Goal: Task Accomplishment & Management: Complete application form

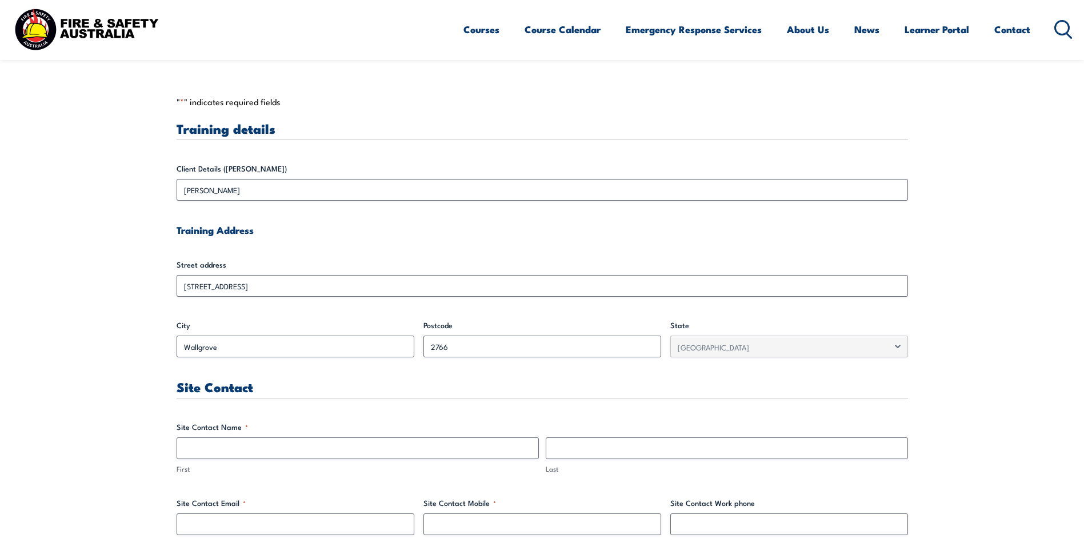
scroll to position [343, 0]
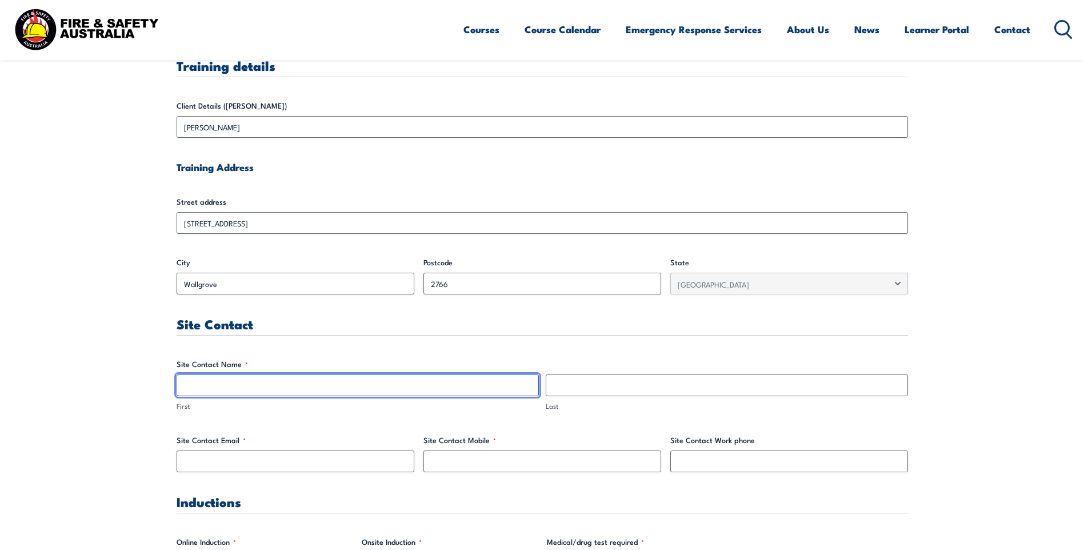
click at [328, 383] on input "First" at bounding box center [358, 385] width 362 height 22
click at [411, 381] on input "[PERSON_NAME]" at bounding box center [358, 385] width 362 height 22
type input "[PERSON_NAME]"
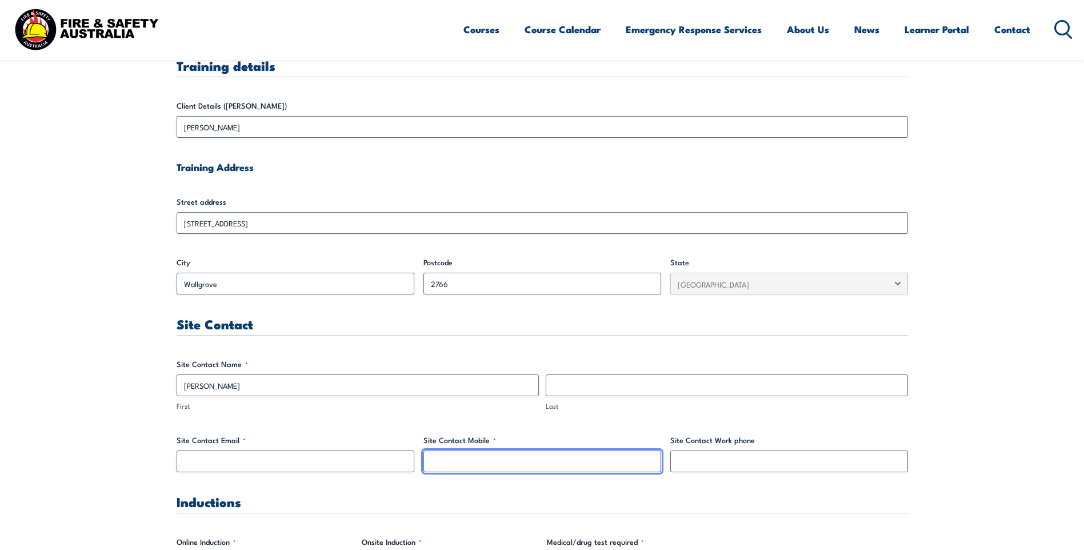
click at [584, 460] on input "Site Contact Mobile *" at bounding box center [543, 461] width 238 height 22
paste input "0428 433 298"
type input "0428 433 298"
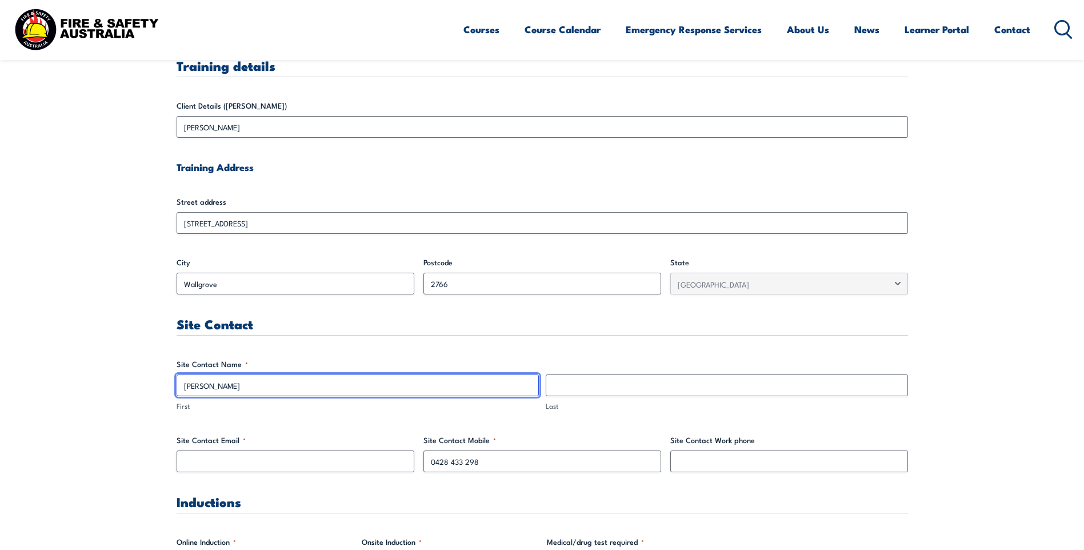
drag, startPoint x: 211, startPoint y: 385, endPoint x: 311, endPoint y: 382, distance: 100.6
click at [311, 382] on input "[PERSON_NAME]" at bounding box center [358, 385] width 362 height 22
type input "[PERSON_NAME]"
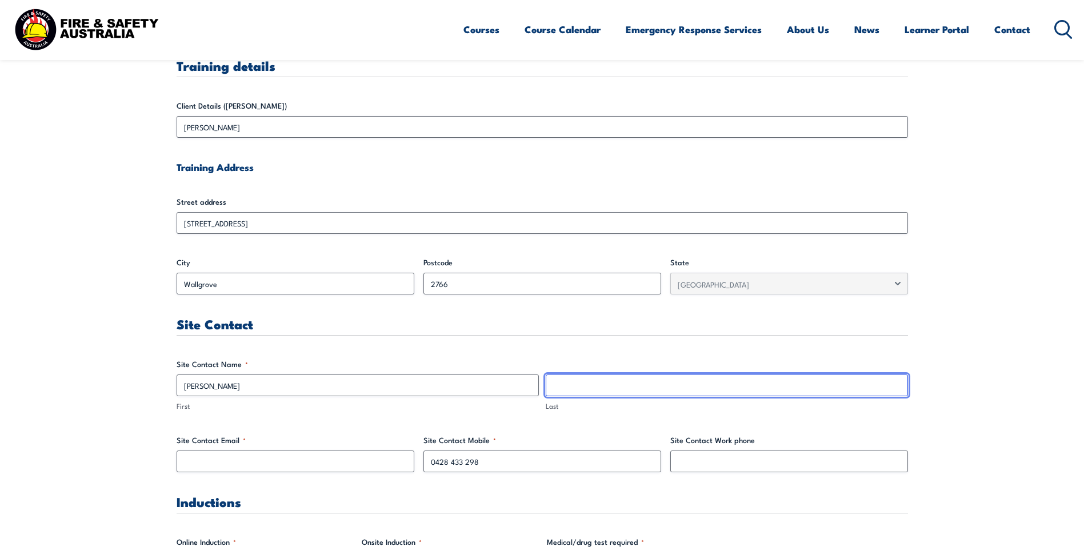
click at [581, 393] on input "Last" at bounding box center [727, 385] width 362 height 22
paste input "[PERSON_NAME]"
type input "[PERSON_NAME]"
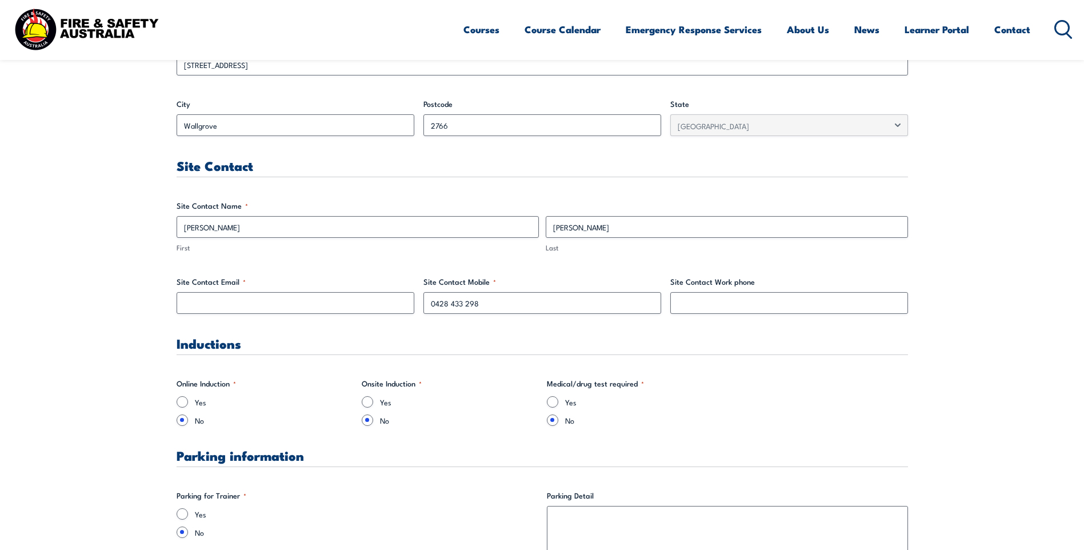
scroll to position [514, 0]
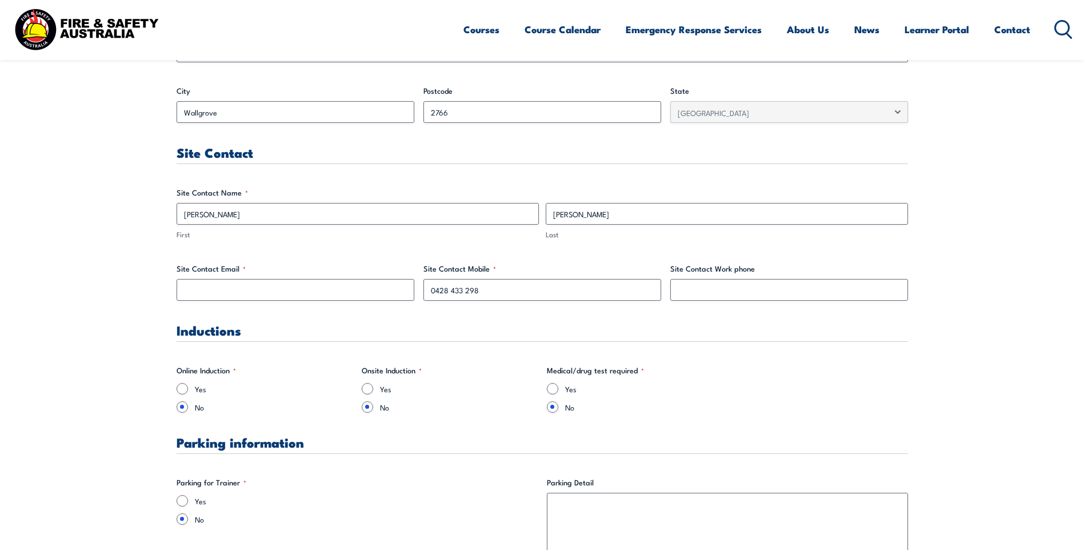
click at [277, 273] on label "Site Contact Email *" at bounding box center [296, 268] width 238 height 11
click at [277, 279] on input "Site Contact Email *" at bounding box center [296, 290] width 238 height 22
click at [282, 285] on input "Site Contact Email *" at bounding box center [296, 290] width 238 height 22
type input "[EMAIL_ADDRESS][DOMAIN_NAME]"
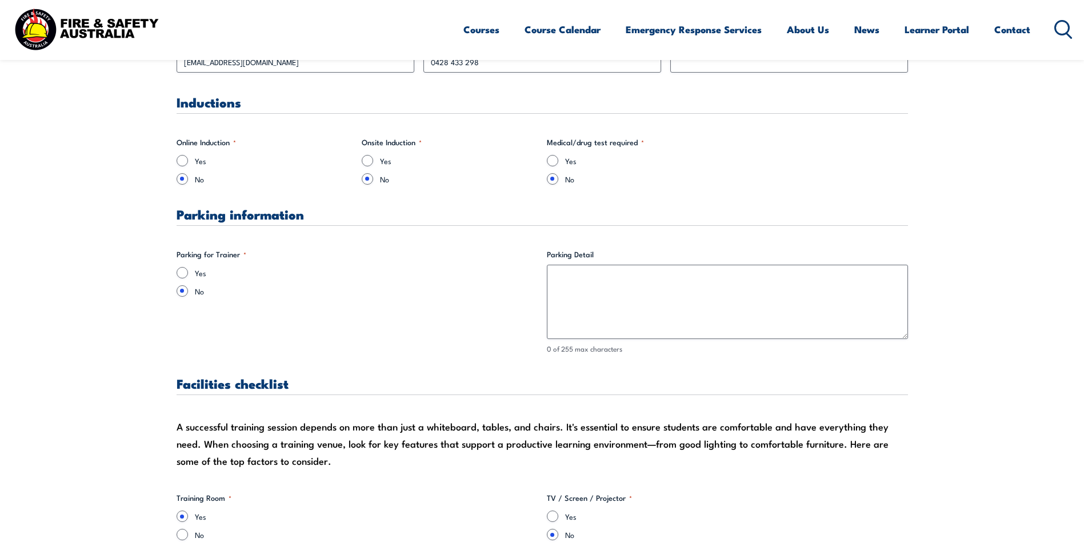
scroll to position [743, 0]
click at [185, 266] on div "Yes" at bounding box center [357, 271] width 361 height 11
click at [182, 275] on input "Yes" at bounding box center [182, 271] width 11 height 11
radio input "true"
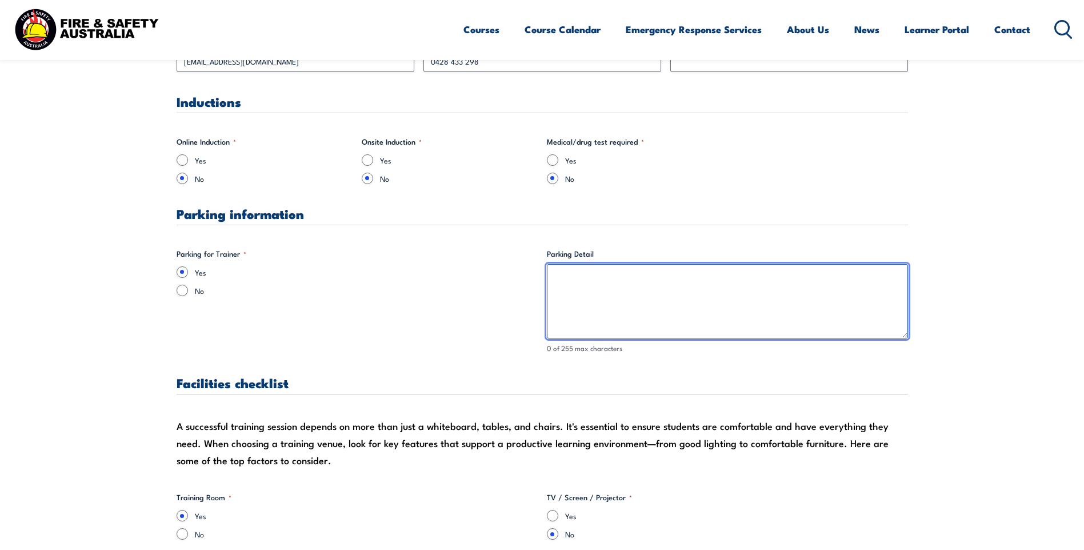
click at [686, 313] on textarea "Parking Detail" at bounding box center [727, 301] width 361 height 74
click at [686, 314] on textarea "Parking Detail" at bounding box center [727, 301] width 361 height 74
type textarea "Large carpark as you enter the site"
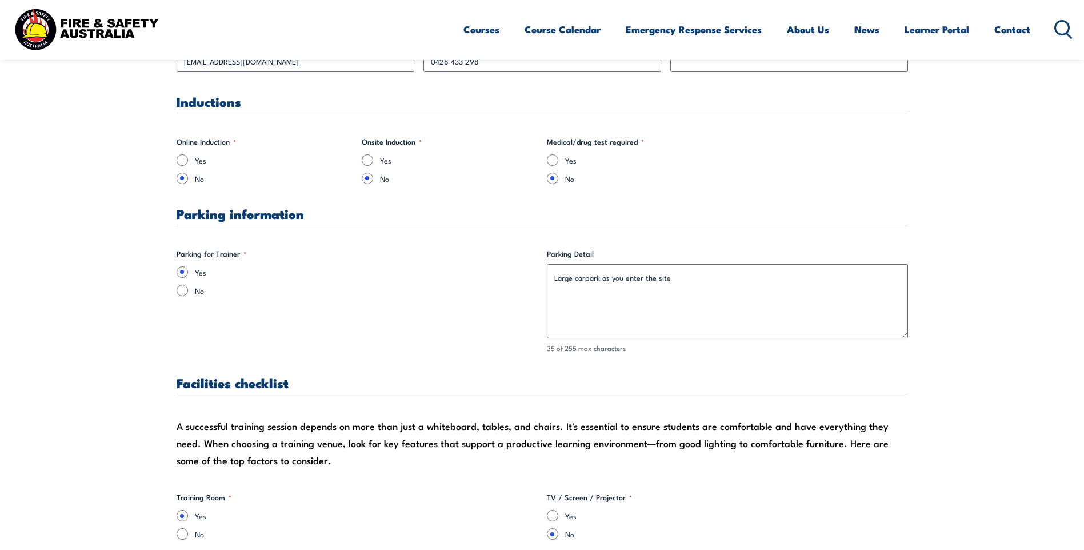
click at [760, 383] on h3 "Facilities checklist" at bounding box center [543, 382] width 732 height 13
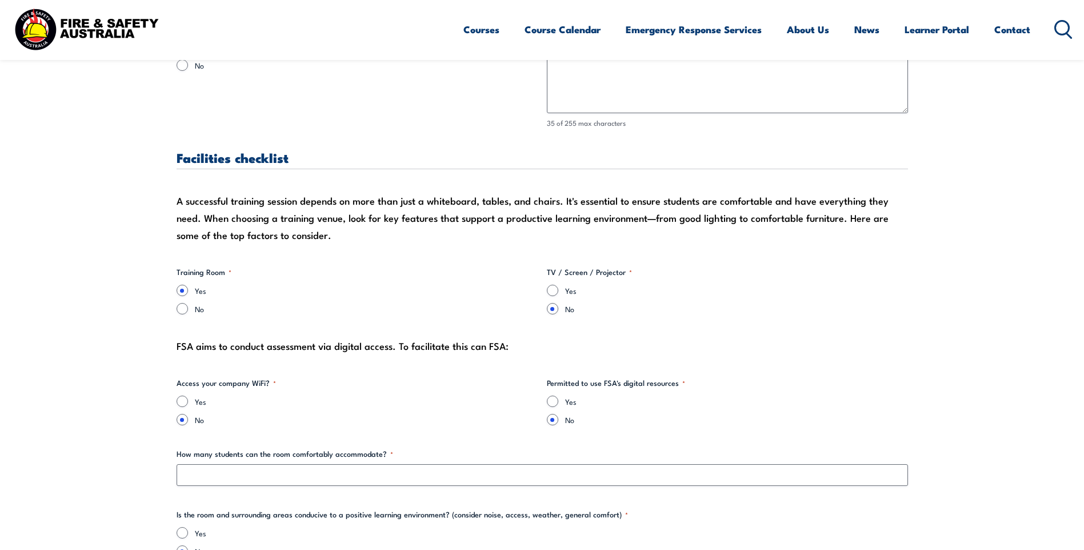
scroll to position [972, 0]
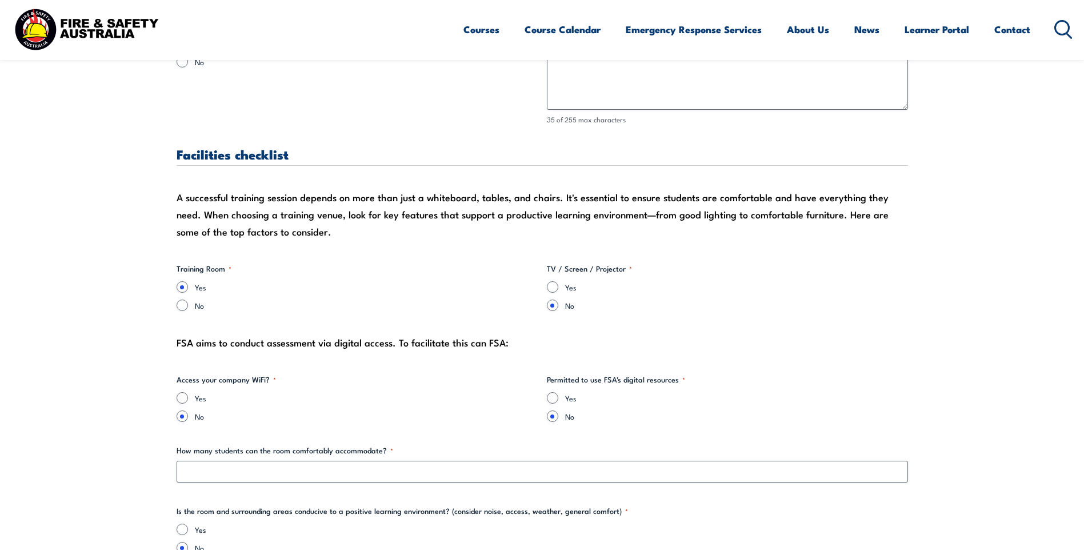
click at [560, 285] on div "Yes" at bounding box center [727, 286] width 361 height 11
click at [552, 285] on input "Yes" at bounding box center [552, 286] width 11 height 11
radio input "true"
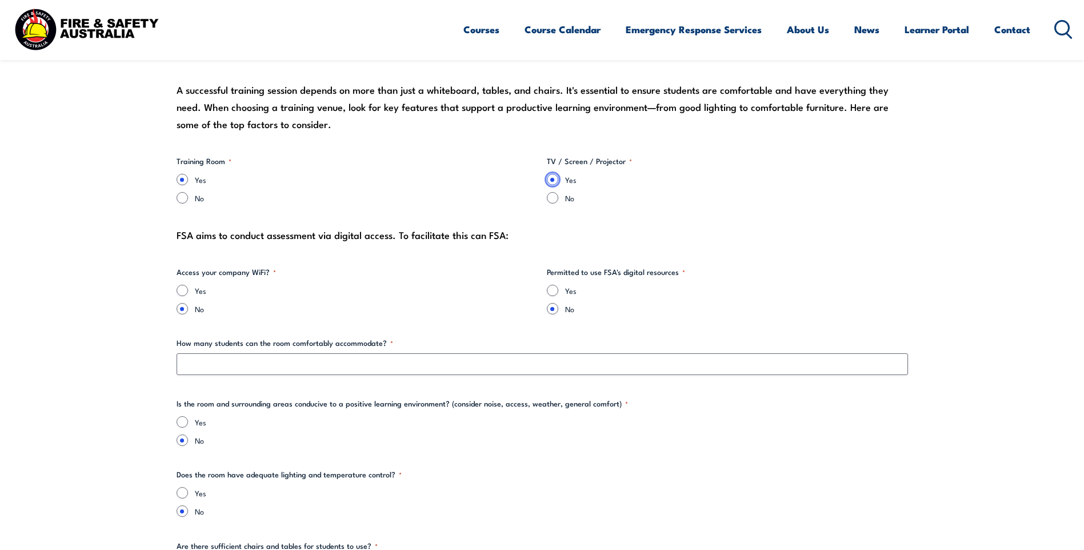
scroll to position [1086, 0]
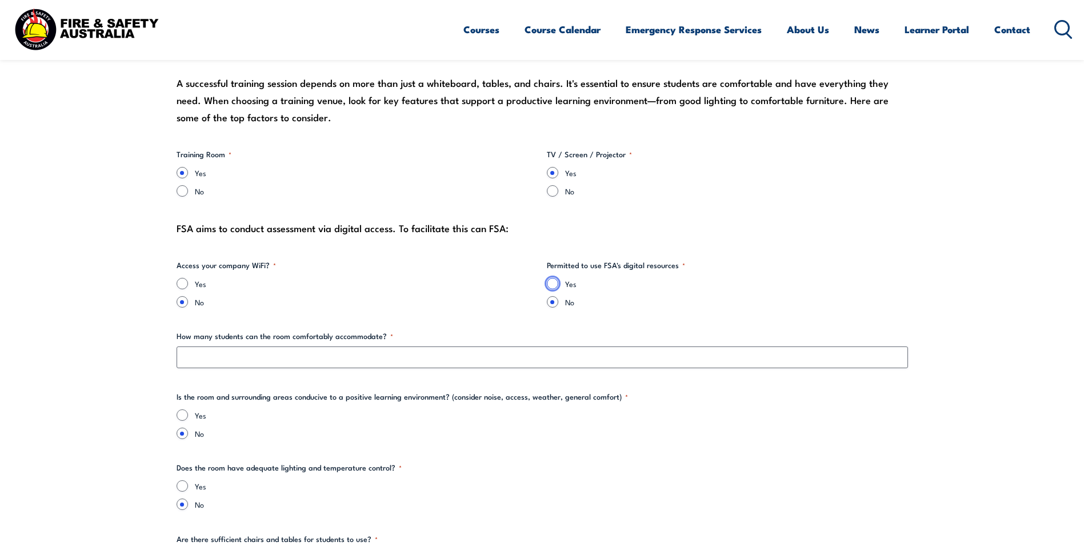
click at [554, 283] on input "Yes" at bounding box center [552, 283] width 11 height 11
radio input "true"
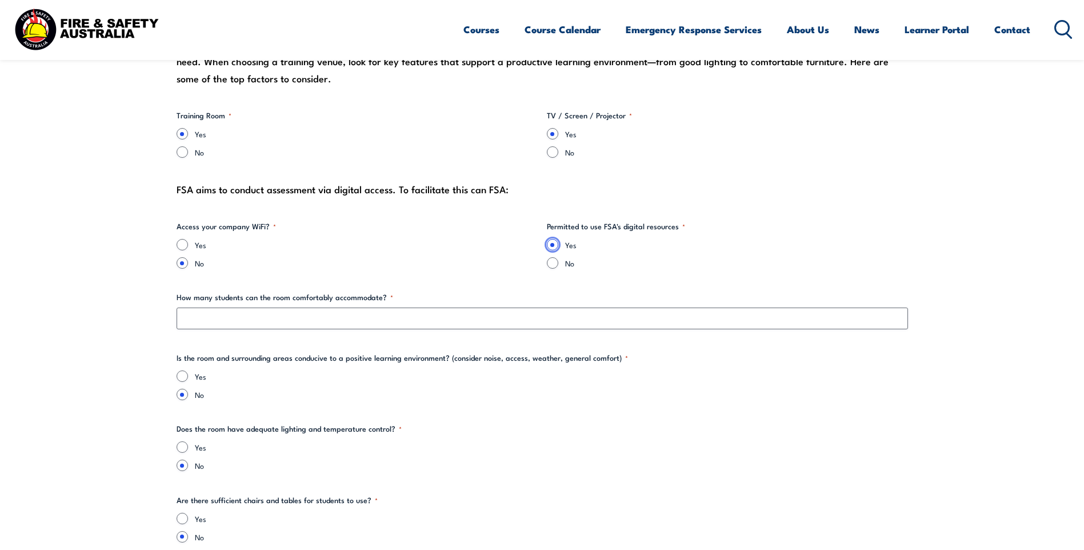
scroll to position [1143, 0]
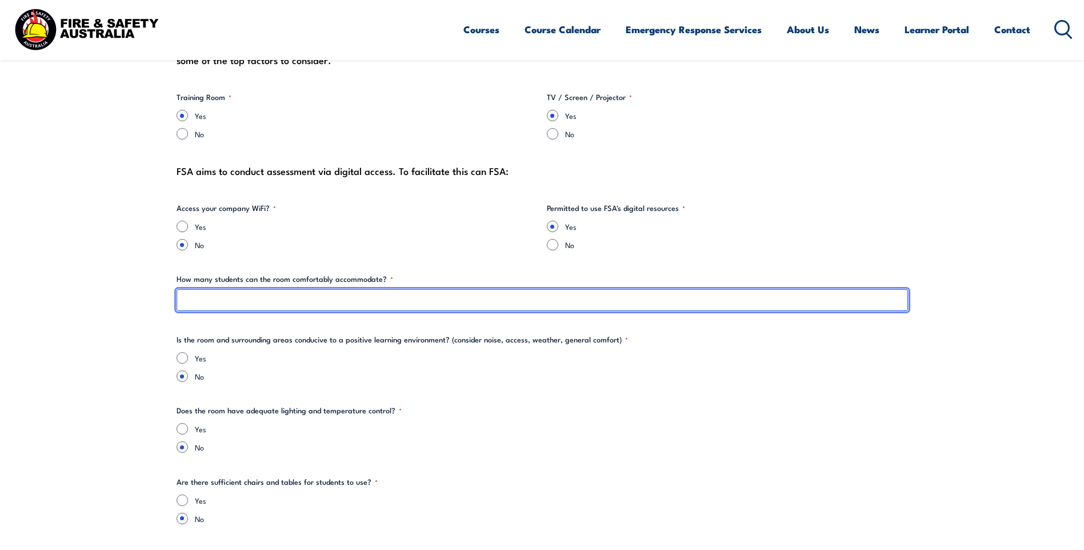
click at [343, 299] on input "How many students can the room comfortably accommodate? *" at bounding box center [543, 300] width 732 height 22
type input "30"
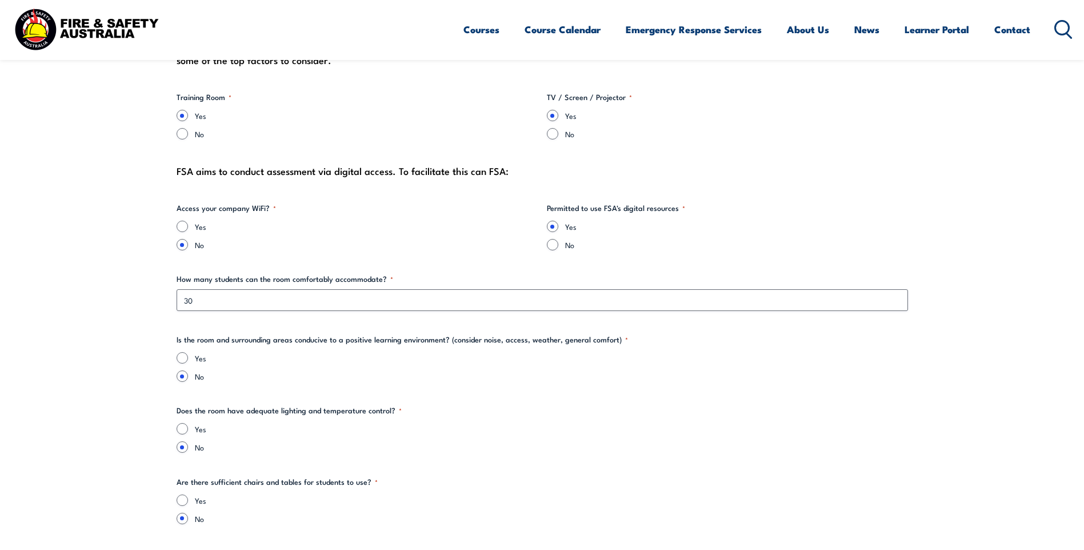
click at [187, 362] on div "Yes" at bounding box center [543, 357] width 732 height 11
click at [186, 357] on input "Yes" at bounding box center [182, 357] width 11 height 11
radio input "true"
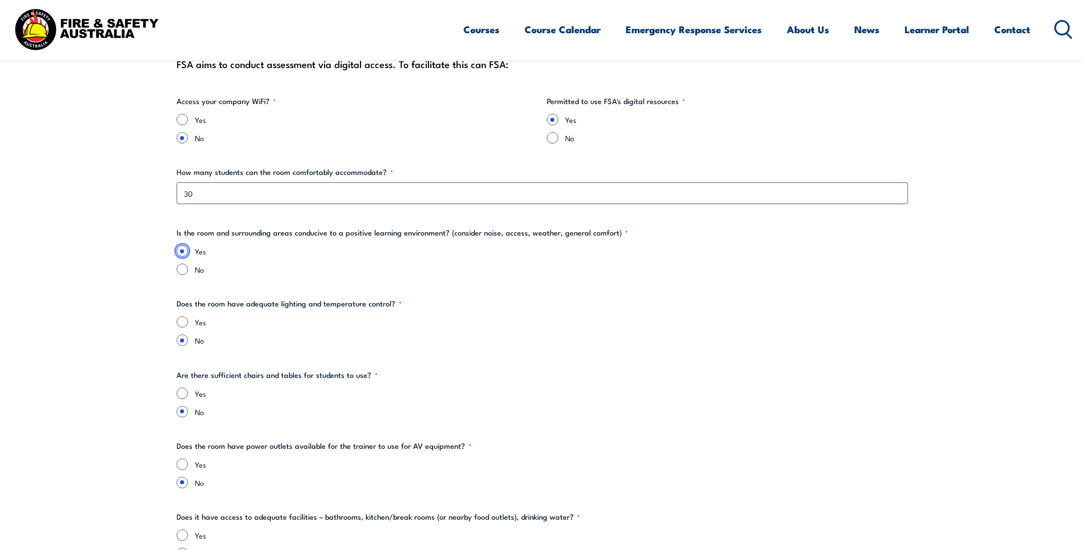
scroll to position [1257, 0]
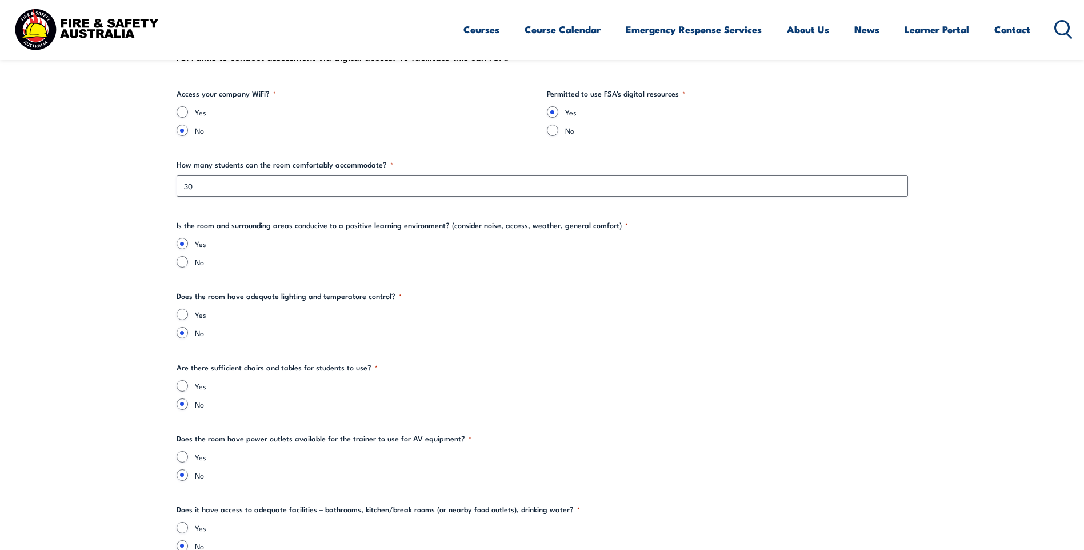
click at [190, 314] on div "Yes" at bounding box center [543, 314] width 732 height 11
click at [183, 315] on input "Yes" at bounding box center [182, 314] width 11 height 11
radio input "true"
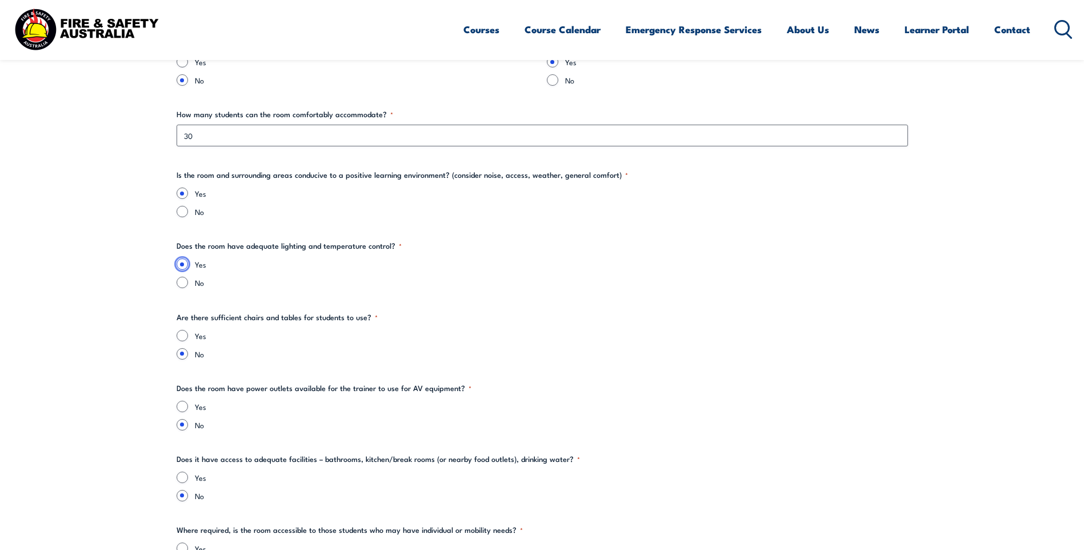
scroll to position [1372, 0]
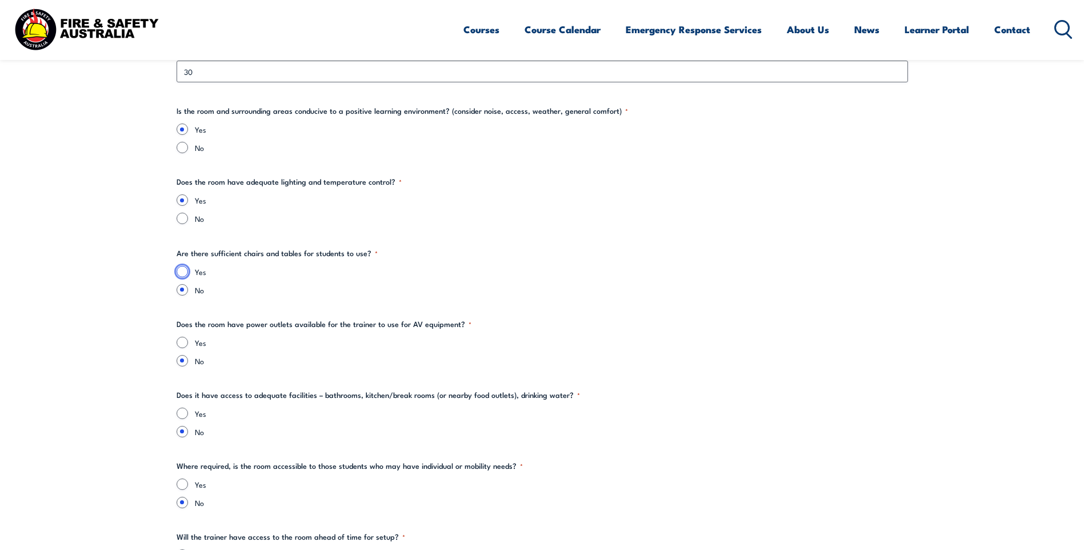
click at [179, 271] on input "Yes" at bounding box center [182, 271] width 11 height 11
radio input "true"
click at [185, 343] on input "Yes" at bounding box center [182, 342] width 11 height 11
radio input "true"
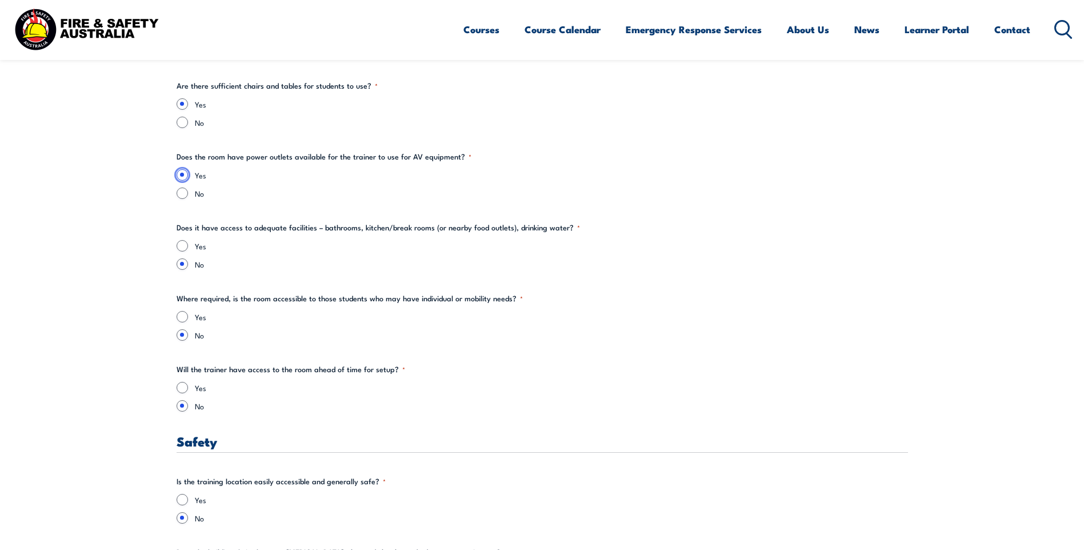
scroll to position [1543, 0]
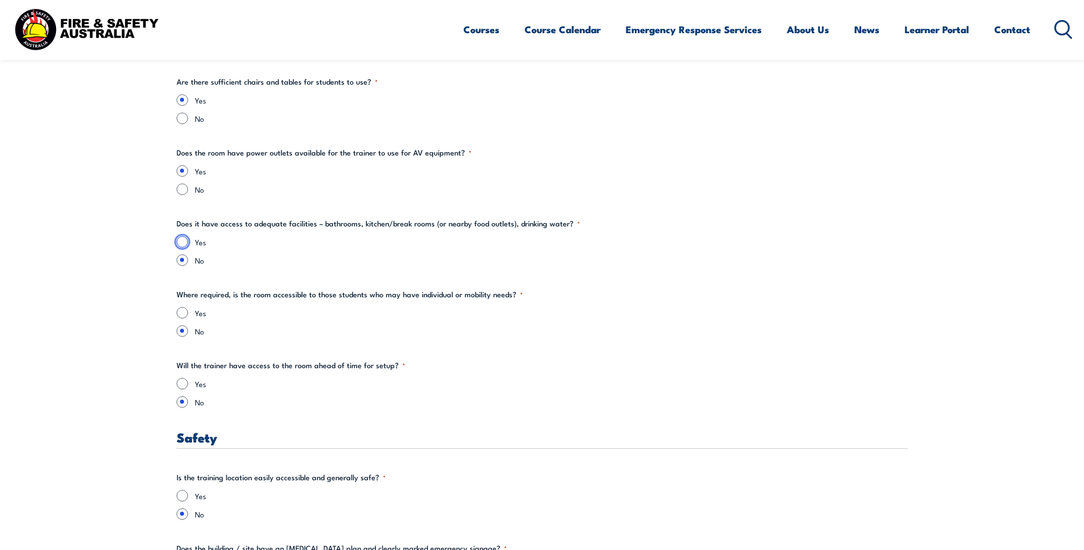
click at [179, 239] on input "Yes" at bounding box center [182, 241] width 11 height 11
radio input "true"
click at [186, 310] on input "Yes" at bounding box center [182, 312] width 11 height 11
radio input "true"
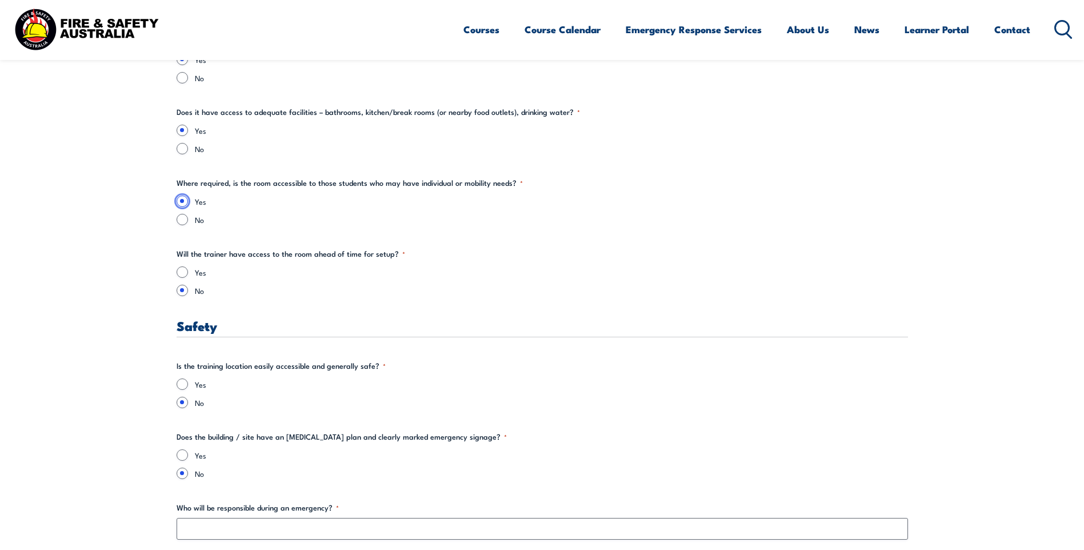
scroll to position [1657, 0]
click at [180, 274] on input "Yes" at bounding box center [182, 268] width 11 height 11
radio input "true"
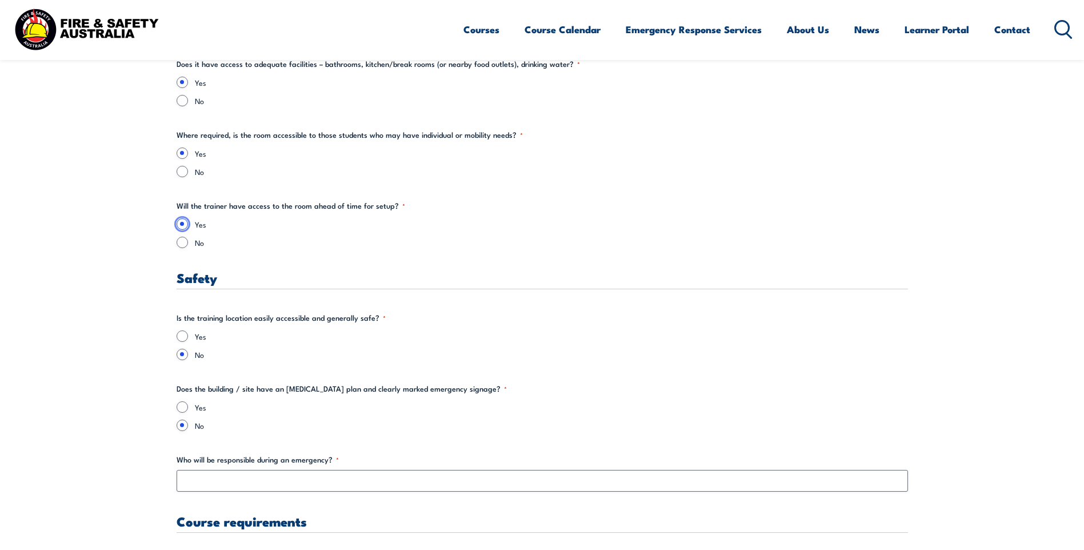
scroll to position [1772, 0]
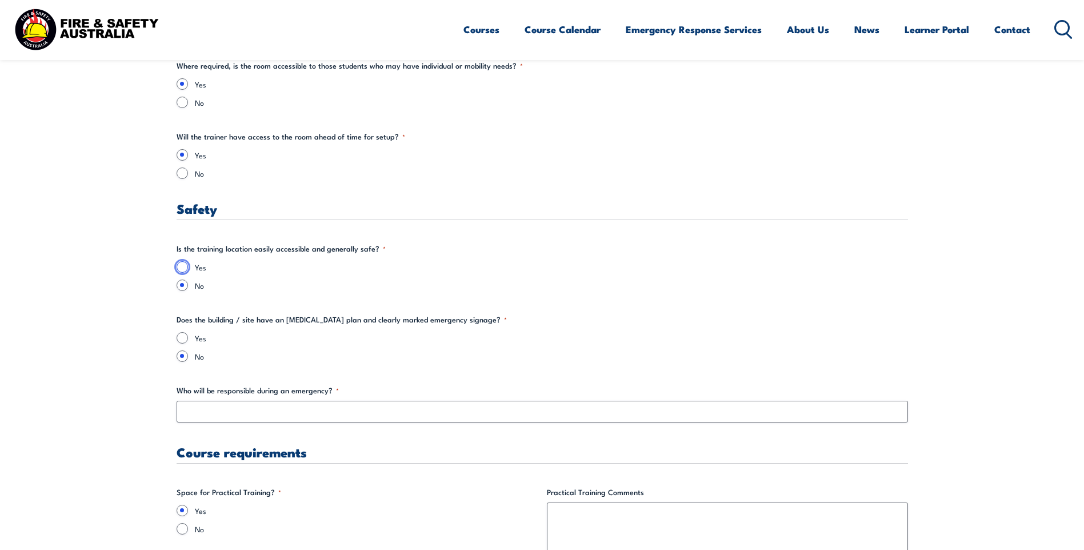
click at [182, 263] on input "Yes" at bounding box center [182, 266] width 11 height 11
radio input "true"
click at [182, 342] on input "Yes" at bounding box center [182, 337] width 11 height 11
radio input "true"
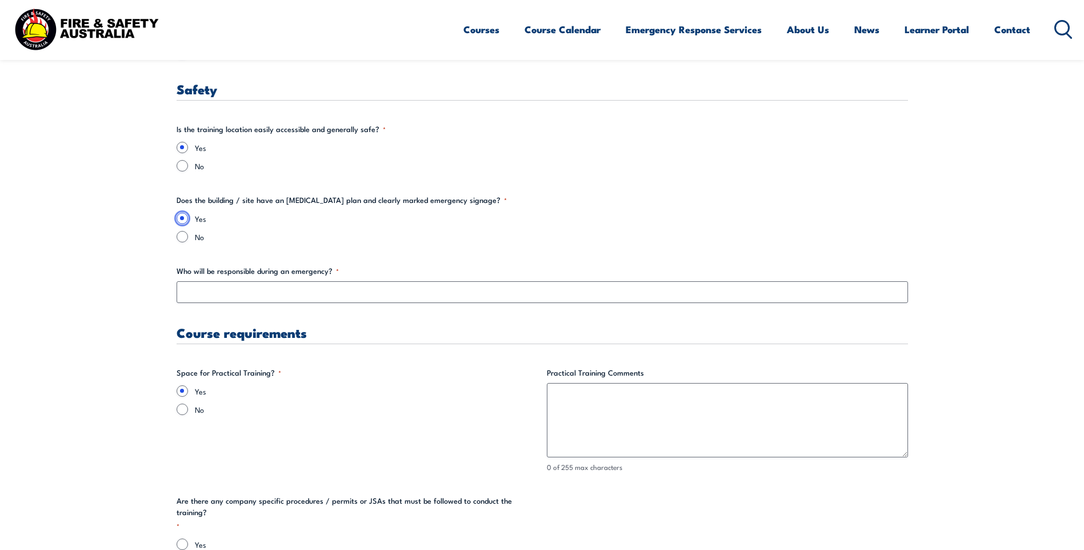
scroll to position [1943, 0]
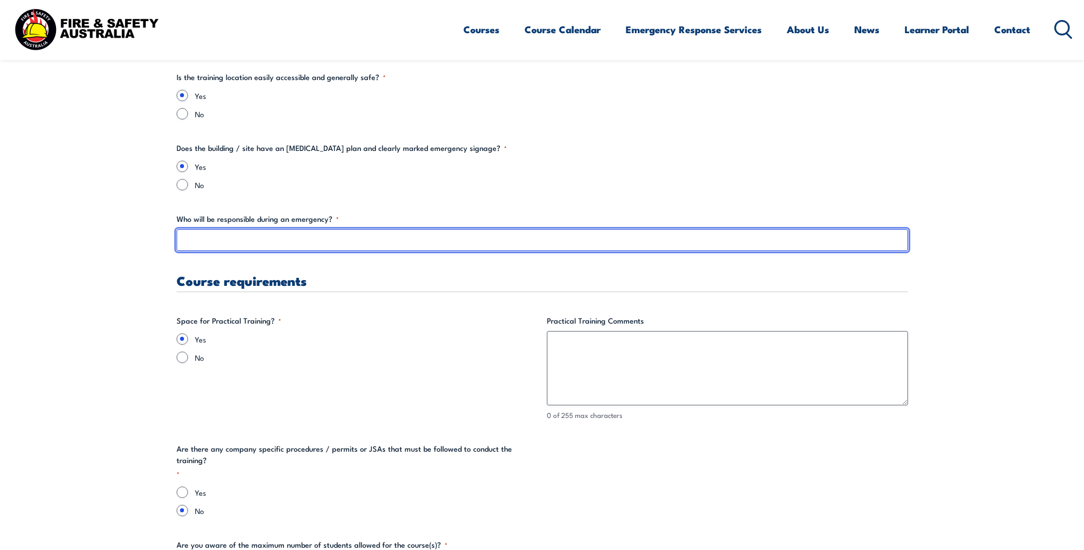
click at [399, 242] on input "Who will be responsible during an emergency? *" at bounding box center [543, 240] width 732 height 22
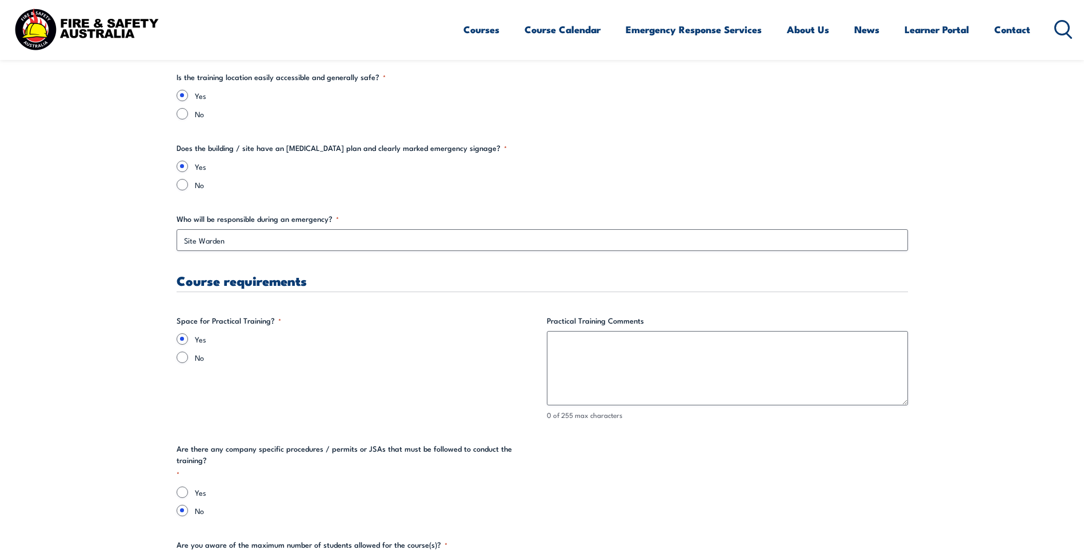
click at [436, 339] on label "Yes" at bounding box center [366, 338] width 343 height 11
click at [188, 339] on input "Yes" at bounding box center [182, 338] width 11 height 11
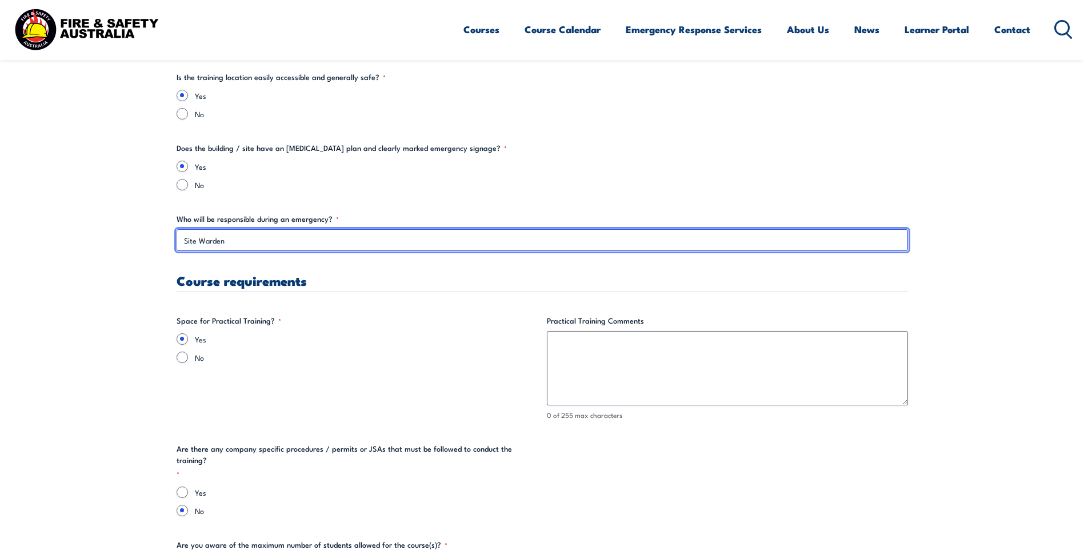
click at [315, 237] on input "Site Warden" at bounding box center [543, 240] width 732 height 22
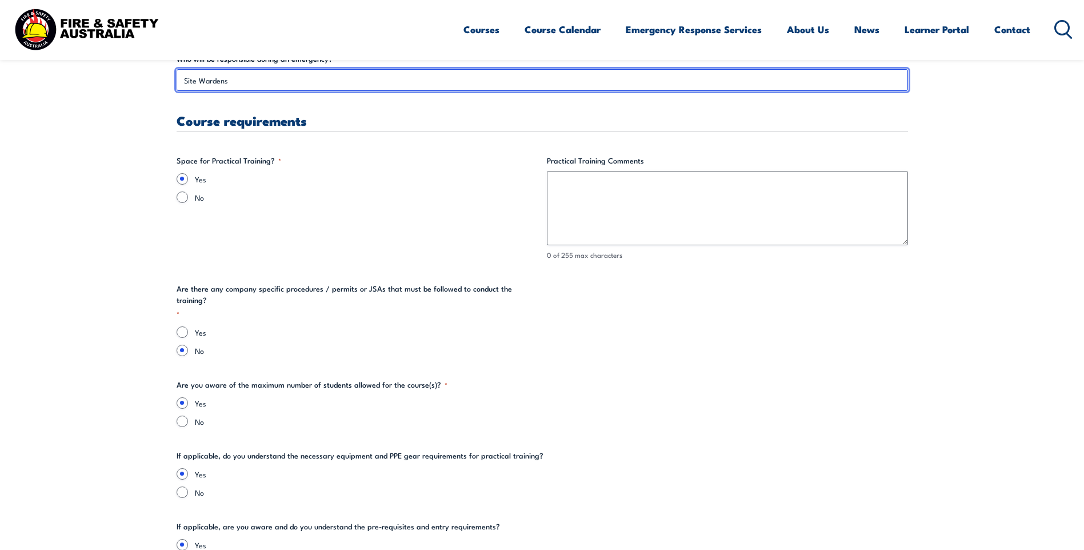
scroll to position [2115, 0]
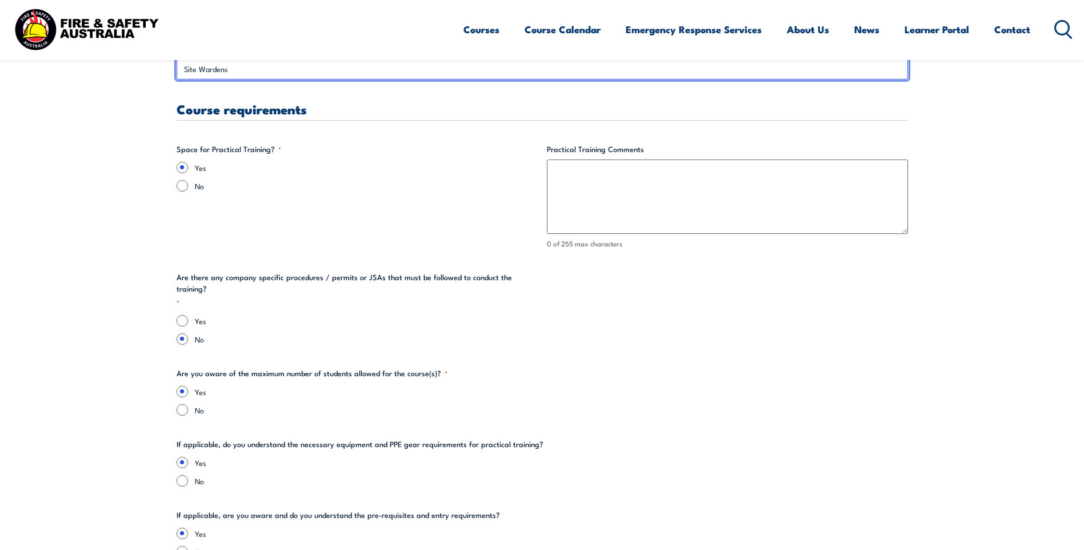
type input "Site Wardens"
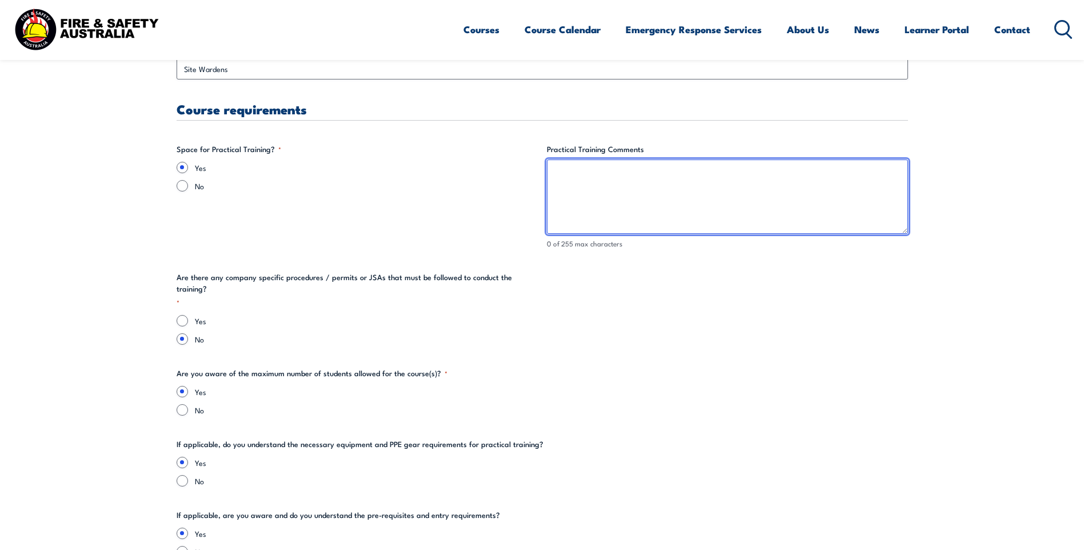
click at [806, 203] on textarea "Practical Training Comments" at bounding box center [727, 196] width 361 height 74
type textarea "[GEOGRAPHIC_DATA]"
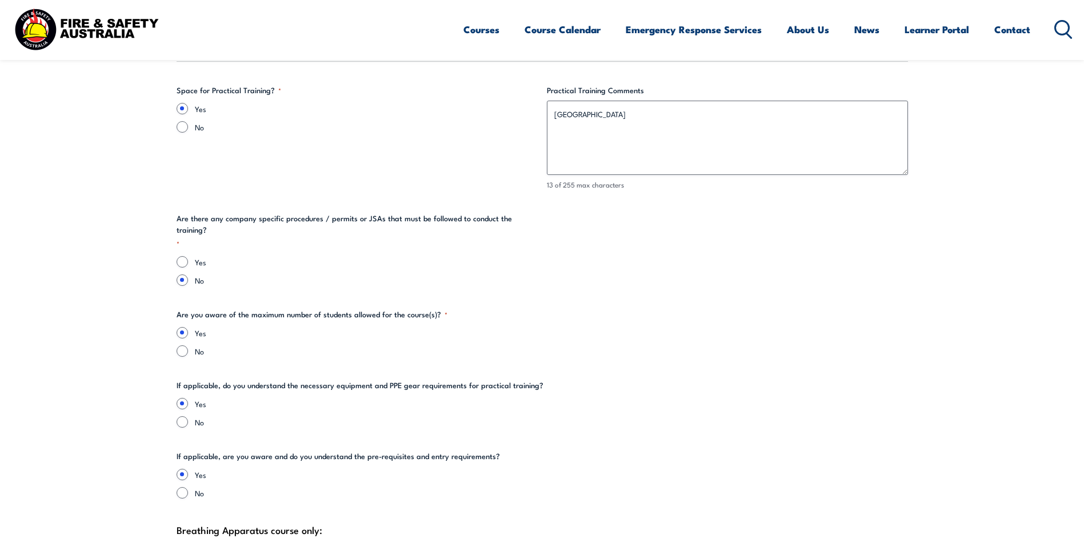
scroll to position [2229, 0]
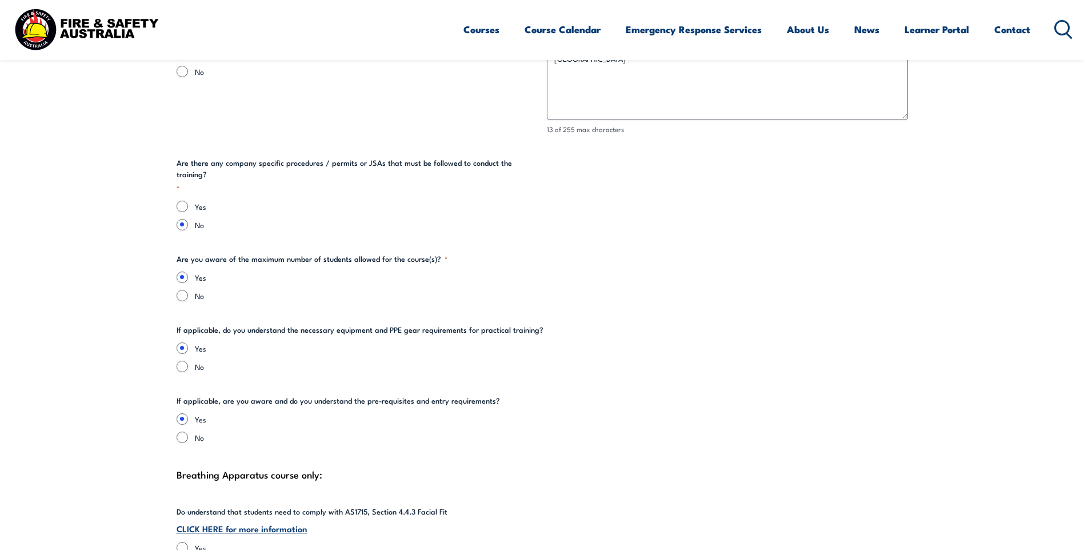
click at [180, 347] on div "Yes No" at bounding box center [543, 357] width 732 height 30
click at [183, 361] on input "No" at bounding box center [182, 366] width 11 height 11
radio input "true"
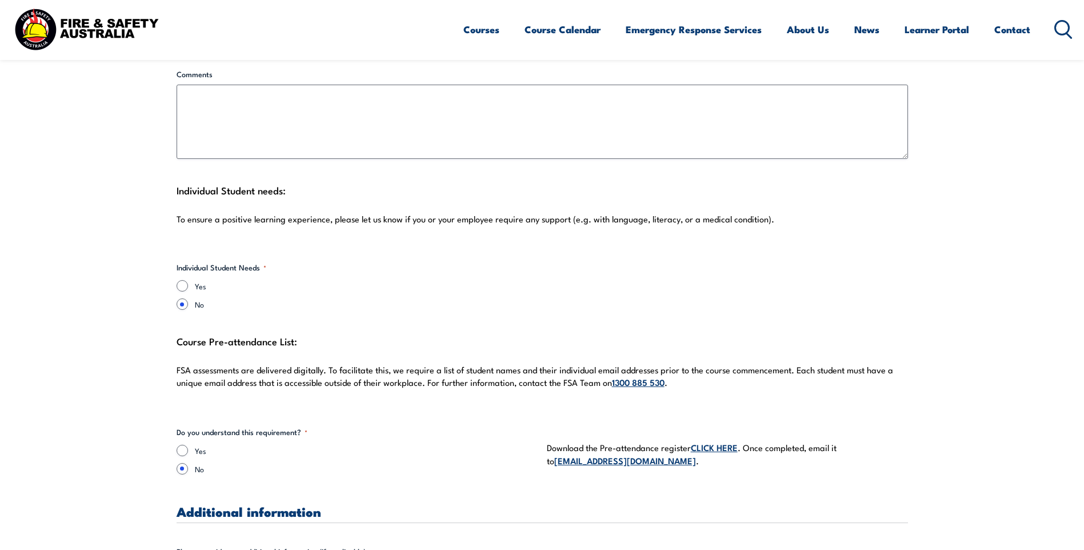
scroll to position [2972, 0]
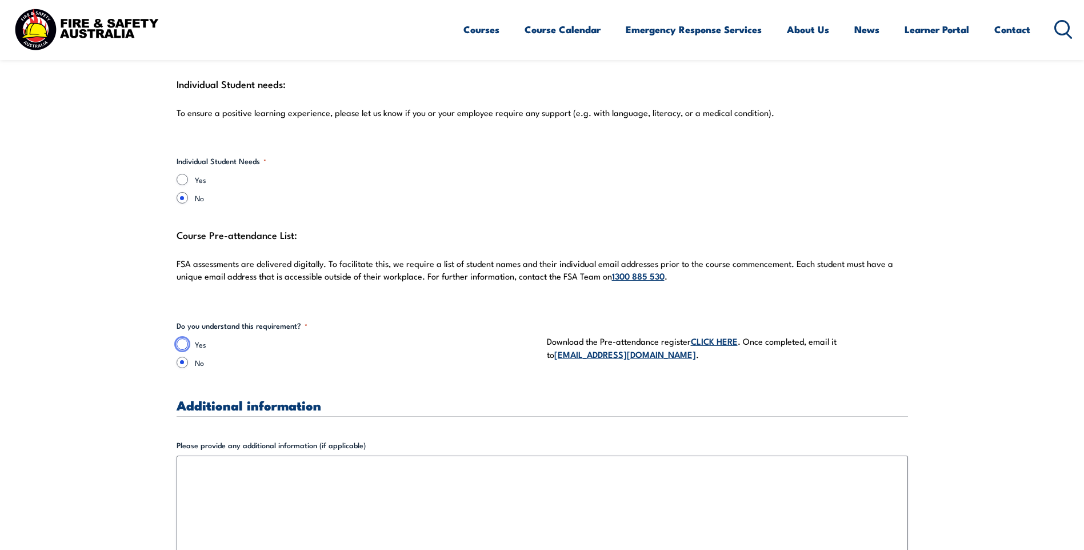
click at [180, 338] on input "Yes" at bounding box center [182, 343] width 11 height 11
radio input "true"
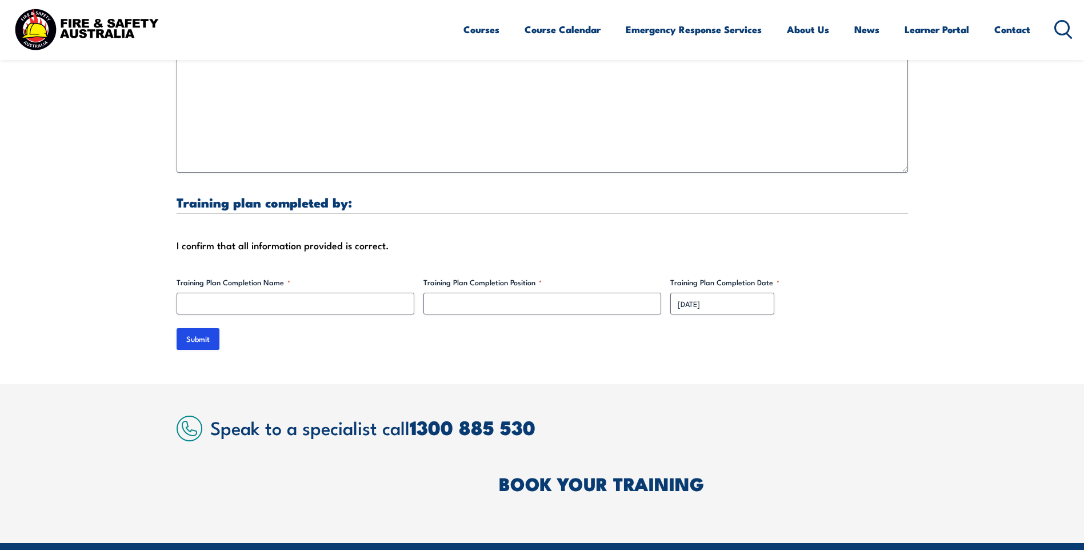
scroll to position [3429, 0]
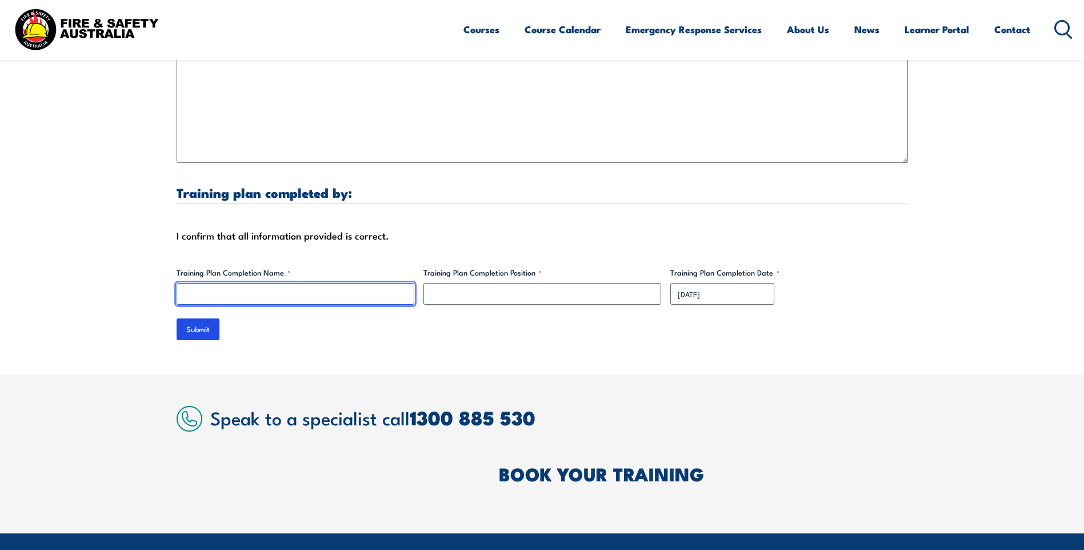
click at [281, 287] on input "Training Plan Completion Name *" at bounding box center [296, 294] width 238 height 22
type input "[PERSON_NAME]"
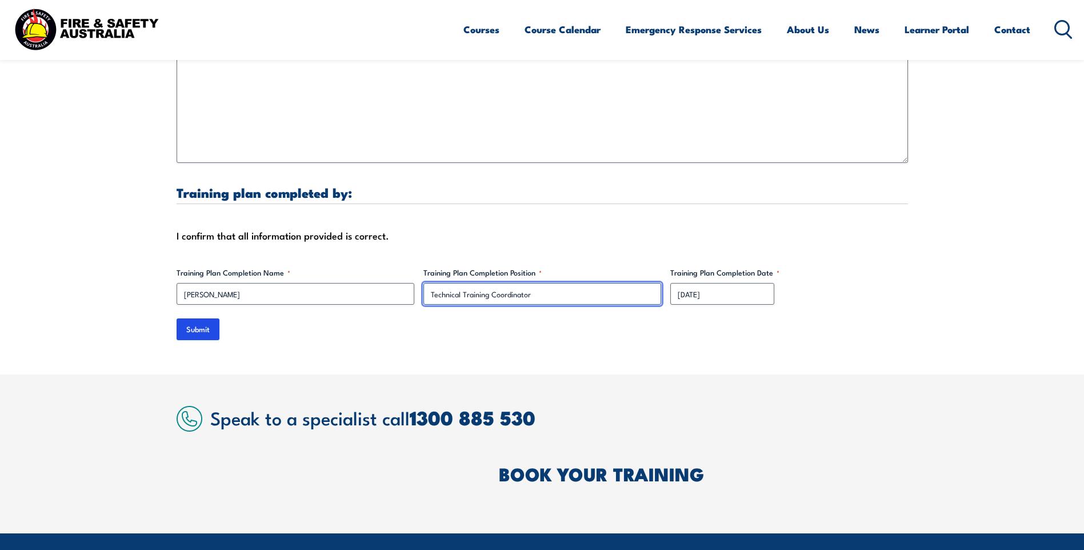
type input "Technical Training Coordinator"
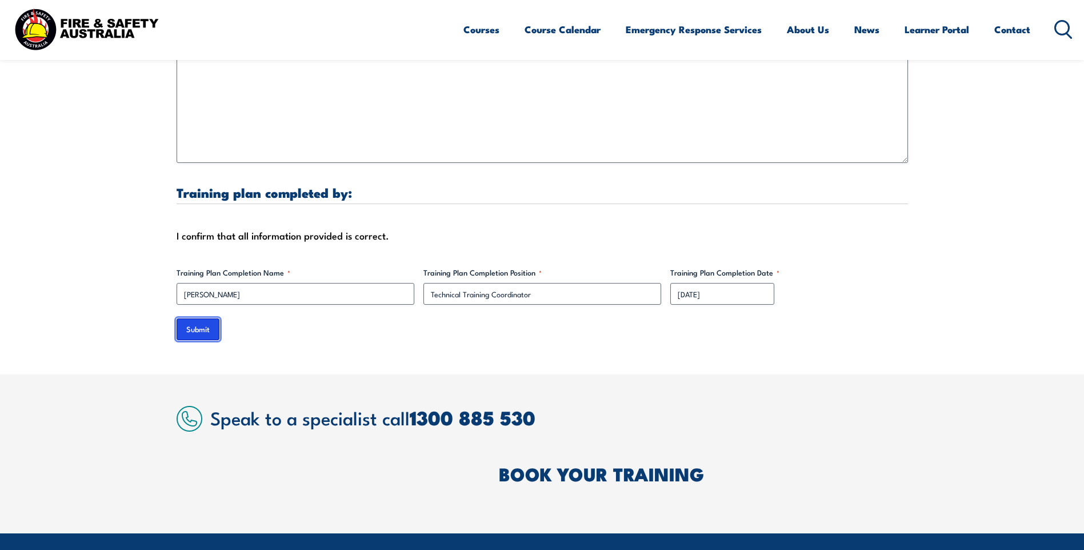
click at [197, 318] on input "Submit" at bounding box center [198, 329] width 43 height 22
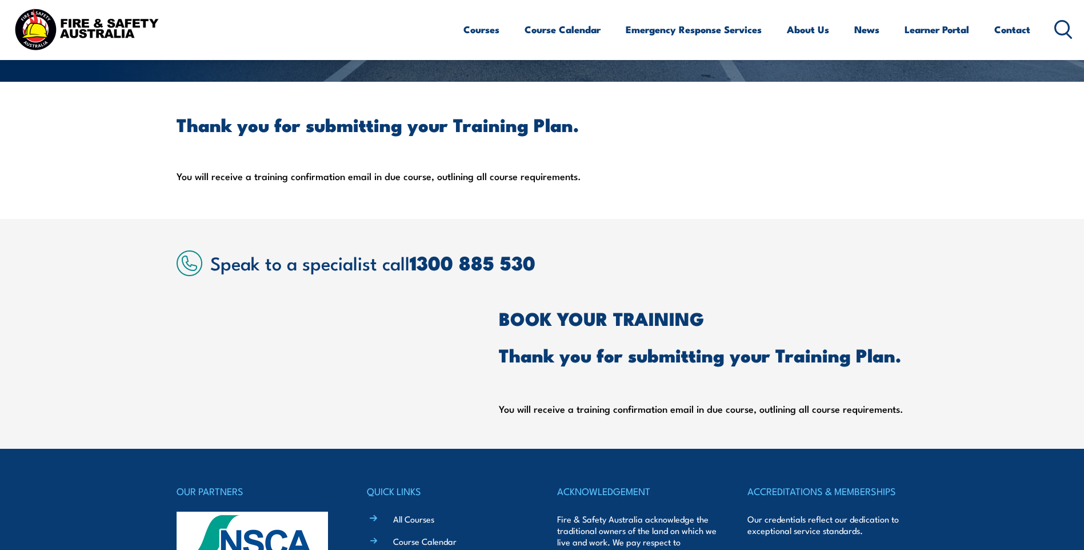
scroll to position [74, 0]
